Goal: Task Accomplishment & Management: Use online tool/utility

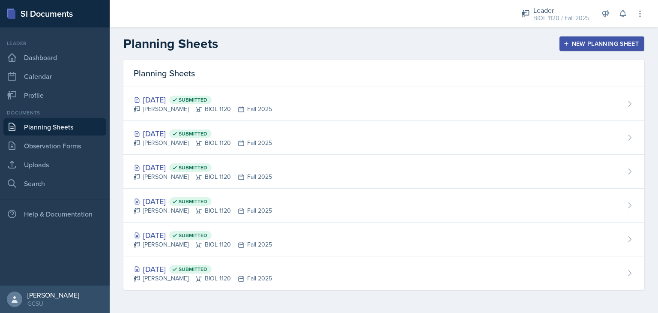
click at [579, 40] on div "New Planning Sheet" at bounding box center [602, 43] width 74 height 7
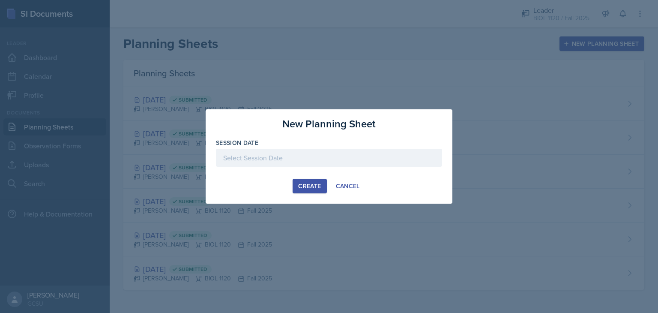
click at [296, 156] on div at bounding box center [329, 158] width 226 height 18
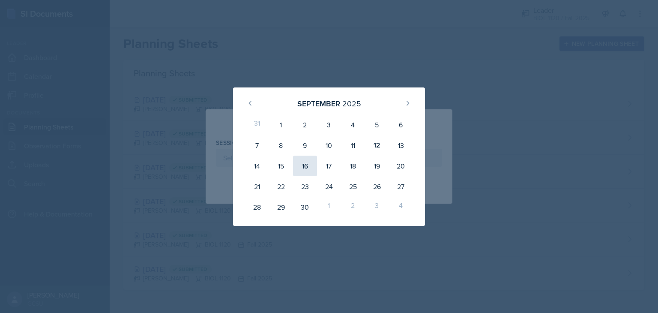
click at [297, 166] on div "16" at bounding box center [305, 166] width 24 height 21
type input "[DATE]"
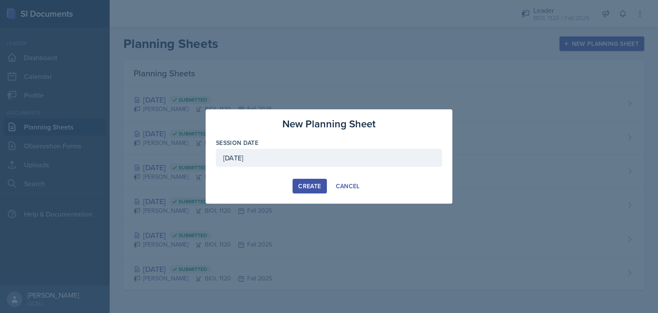
click at [312, 190] on button "Create" at bounding box center [310, 186] width 34 height 15
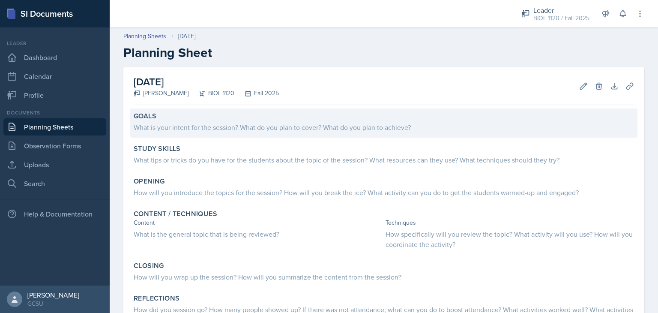
click at [255, 125] on div "What is your intent for the session? What do you plan to cover? What do you pla…" at bounding box center [384, 127] width 501 height 10
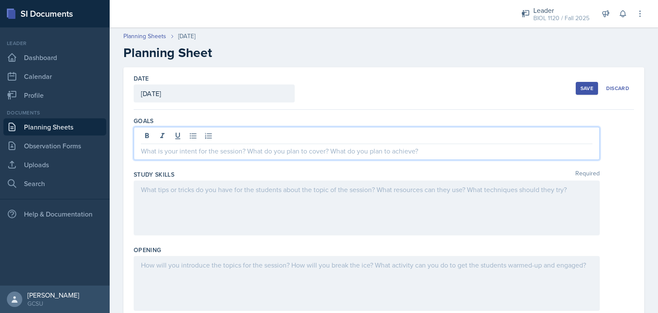
click at [315, 138] on div at bounding box center [367, 143] width 466 height 33
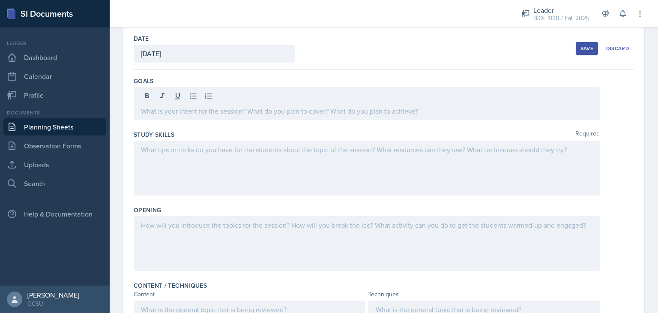
scroll to position [45, 0]
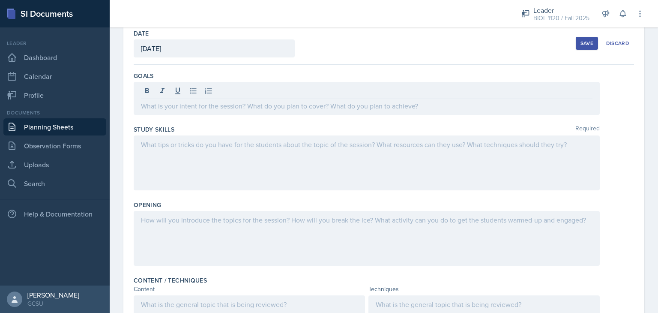
click at [376, 111] on div at bounding box center [367, 98] width 466 height 33
click at [480, 47] on div "Date [DATE] [DATE] 31 1 2 3 4 5 6 7 8 9 10 11 12 13 14 15 16 17 18 19 20 21 22 …" at bounding box center [384, 43] width 501 height 42
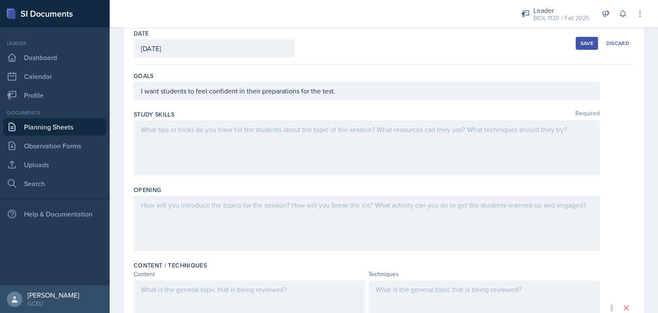
click at [581, 43] on div "Save" at bounding box center [587, 43] width 13 height 7
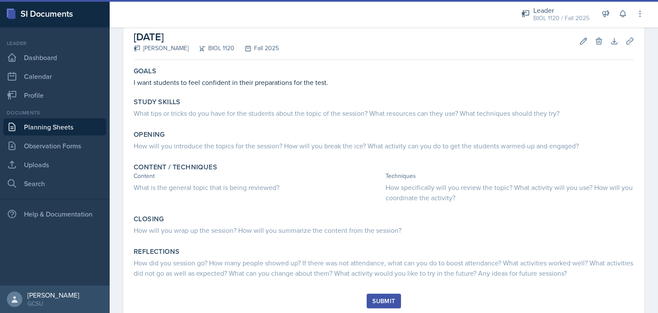
scroll to position [48, 0]
